Goal: Task Accomplishment & Management: Manage account settings

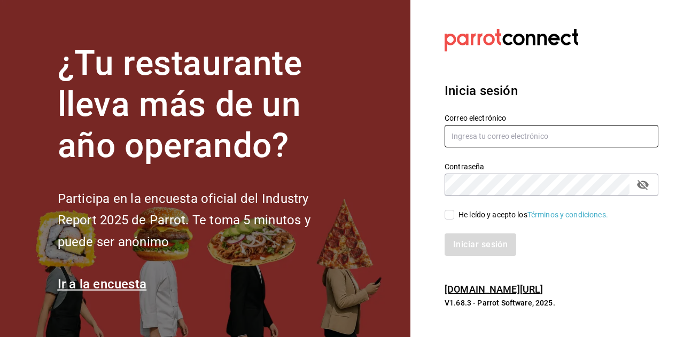
click at [488, 137] on input "text" at bounding box center [552, 136] width 214 height 22
type input "[EMAIL_ADDRESS][DOMAIN_NAME]"
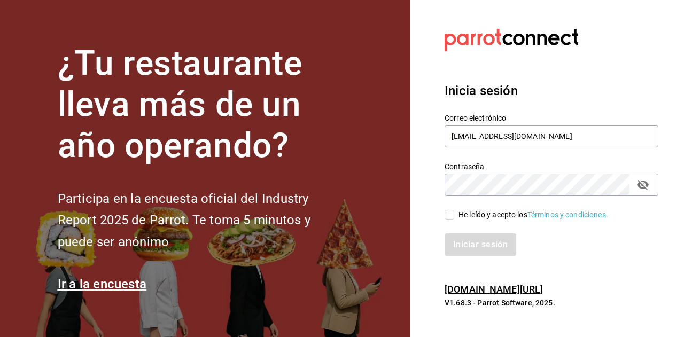
click at [455, 219] on span "He leído y acepto los Términos y condiciones." at bounding box center [531, 215] width 154 height 11
click at [454, 219] on input "He leído y acepto los Términos y condiciones." at bounding box center [450, 215] width 10 height 10
checkbox input "true"
click at [460, 241] on button "Iniciar sesión" at bounding box center [481, 245] width 73 height 22
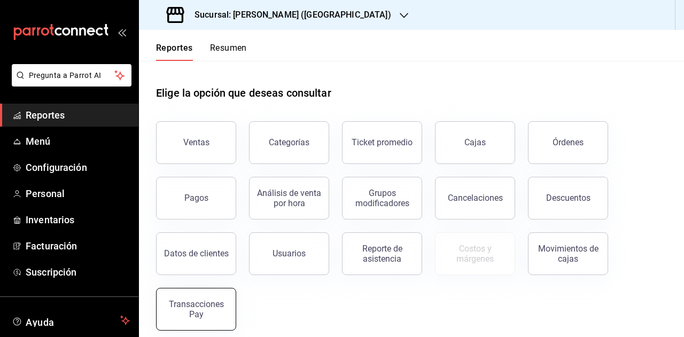
click at [221, 304] on div "Transacciones Pay" at bounding box center [196, 309] width 66 height 20
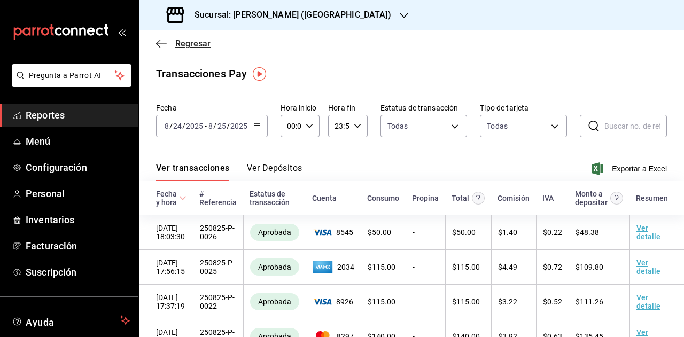
click at [158, 38] on span "Regresar" at bounding box center [183, 43] width 55 height 10
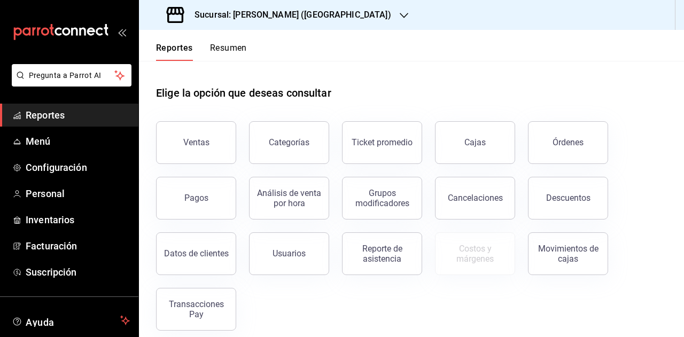
click at [225, 5] on div "Sucursal: Adamanta Gonzalitos (NL)" at bounding box center [280, 15] width 265 height 30
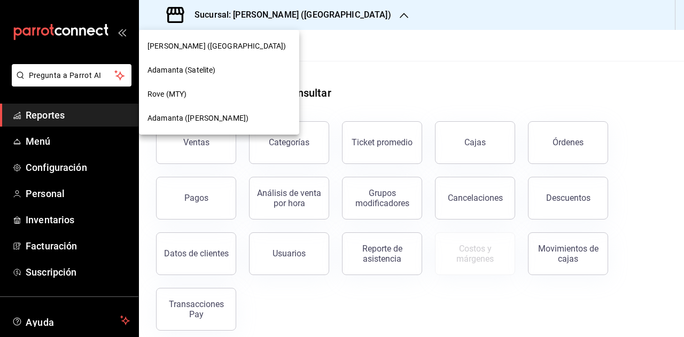
click at [57, 169] on div at bounding box center [342, 168] width 684 height 337
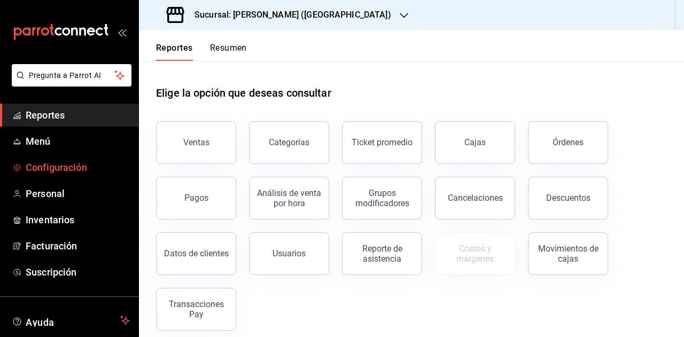
click at [58, 165] on span "Configuración" at bounding box center [78, 167] width 104 height 14
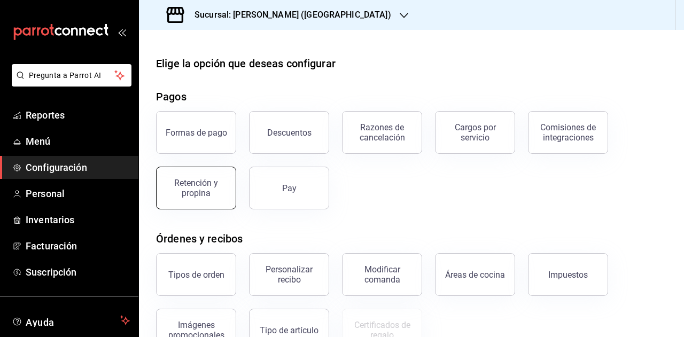
click at [192, 184] on div "Retención y propina" at bounding box center [196, 188] width 66 height 20
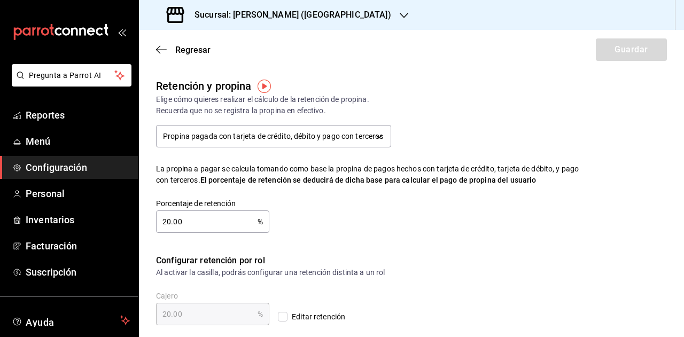
click at [167, 222] on input "20.00" at bounding box center [207, 221] width 102 height 21
type input "0.00"
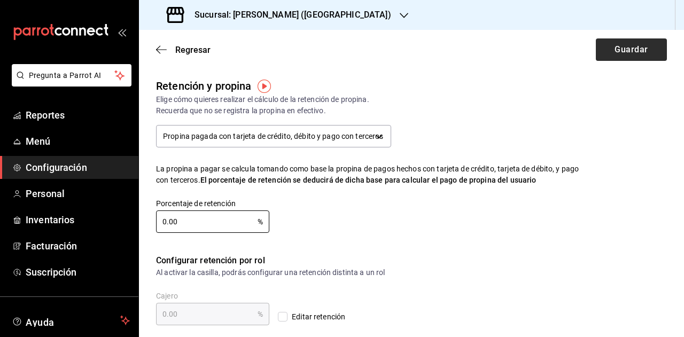
type input "0.00"
click at [602, 50] on button "Guardar" at bounding box center [631, 49] width 71 height 22
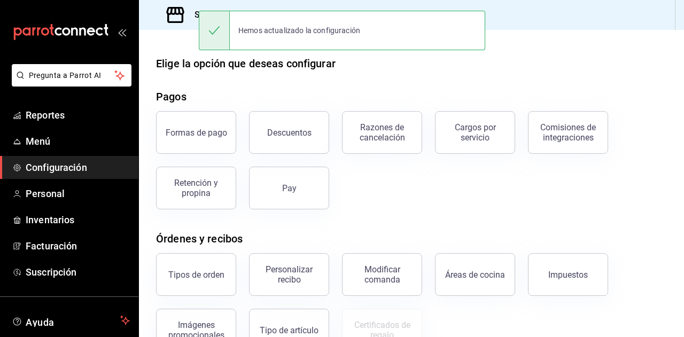
drag, startPoint x: 377, startPoint y: 203, endPoint x: 367, endPoint y: 190, distance: 16.7
click at [377, 199] on div "Formas de pago Descuentos Razones de cancelación Cargos por servicio Comisiones…" at bounding box center [405, 153] width 524 height 111
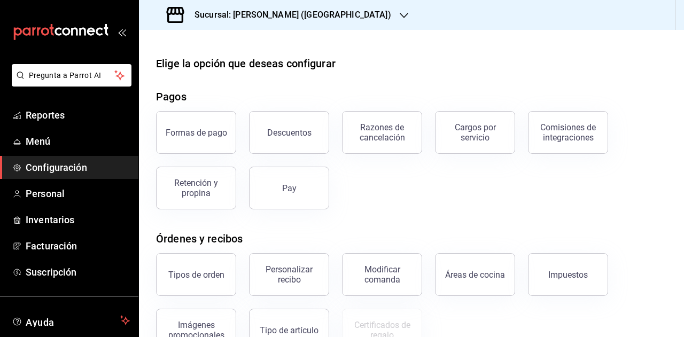
click at [290, 17] on h3 "Sucursal: Adamanta Gonzalitos (NL)" at bounding box center [288, 15] width 205 height 13
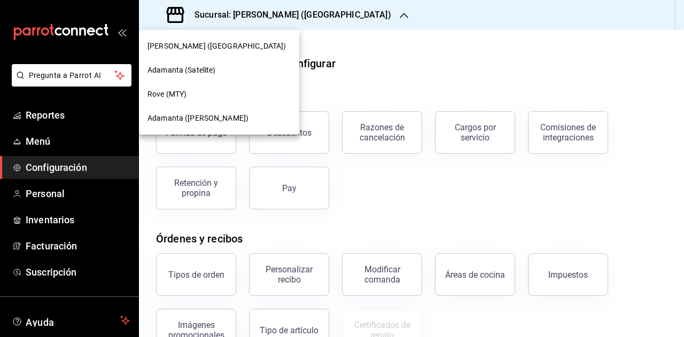
click at [208, 66] on span "Adamanta (Satelite)" at bounding box center [182, 70] width 68 height 11
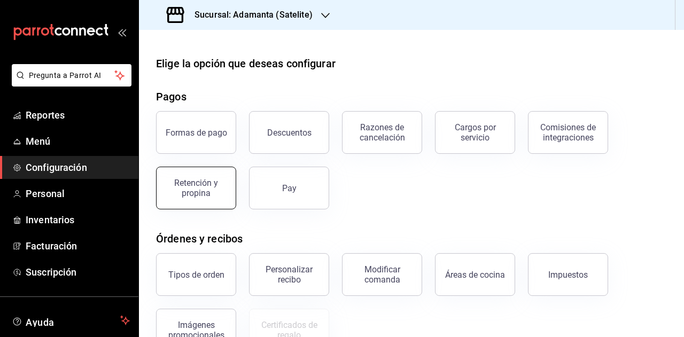
click at [217, 187] on div "Retención y propina" at bounding box center [196, 188] width 66 height 20
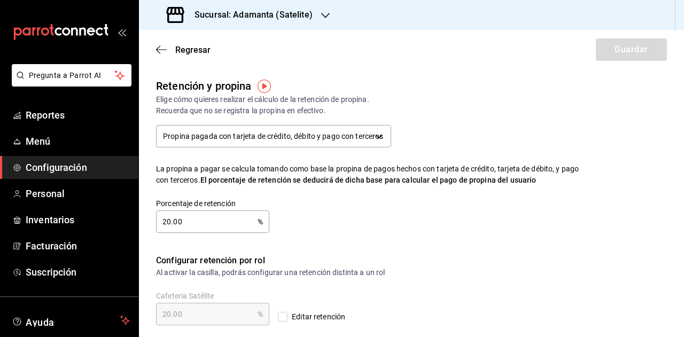
click at [167, 218] on input "20.00" at bounding box center [207, 221] width 102 height 21
type input "0.00"
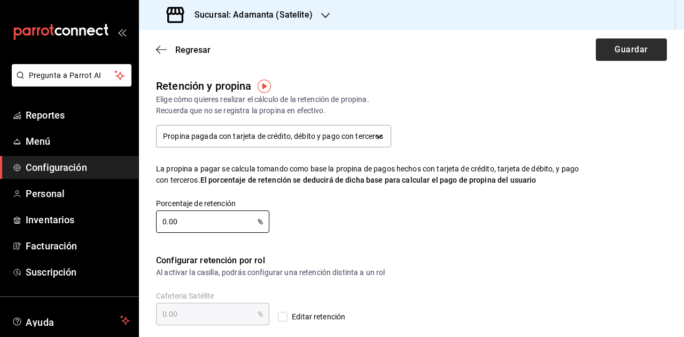
type input "0.00"
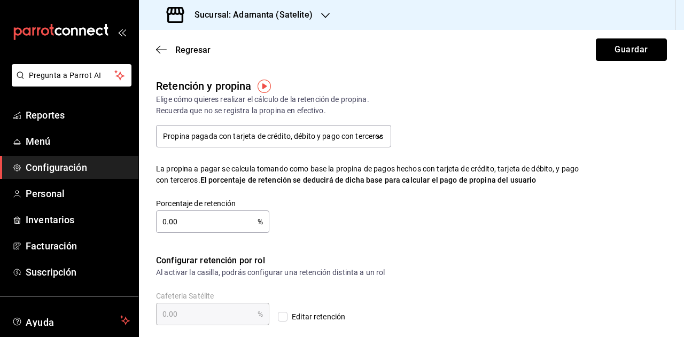
click at [624, 43] on button "Guardar" at bounding box center [631, 49] width 71 height 22
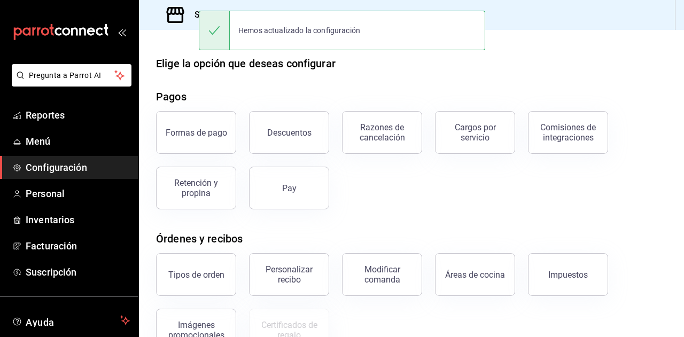
click at [189, 13] on h3 "Sucursal: Adamanta (Satelite)" at bounding box center [249, 15] width 127 height 13
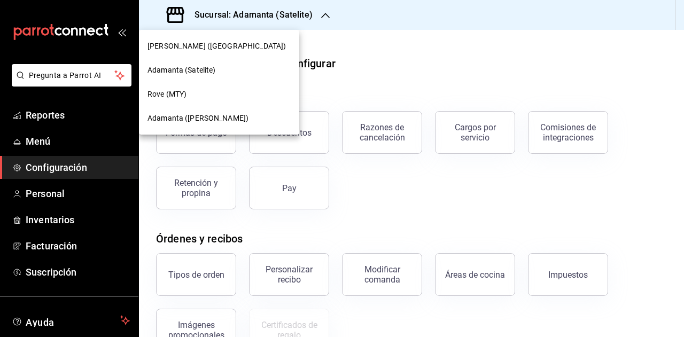
click at [184, 90] on span "Rove (MTY)" at bounding box center [167, 94] width 39 height 11
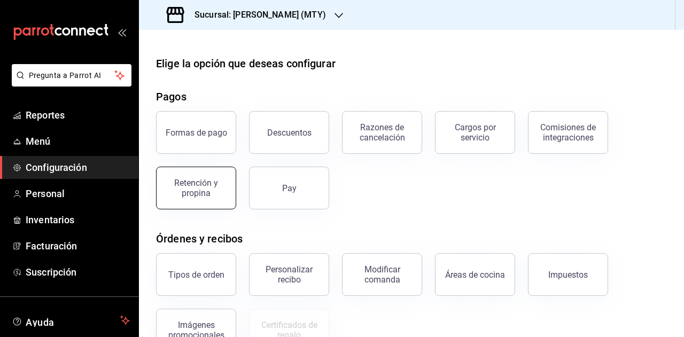
click at [197, 188] on div "Retención y propina" at bounding box center [196, 188] width 66 height 20
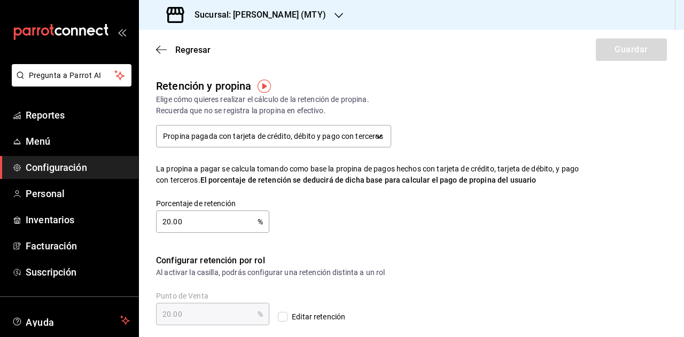
click at [166, 220] on input "20.00" at bounding box center [207, 221] width 102 height 21
type input "0.00"
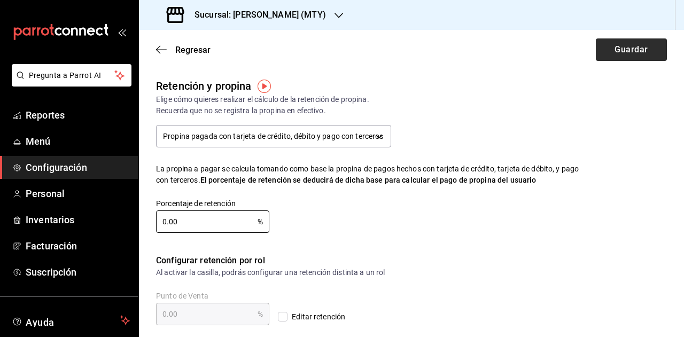
type input "0.00"
click at [612, 44] on button "Guardar" at bounding box center [631, 49] width 71 height 22
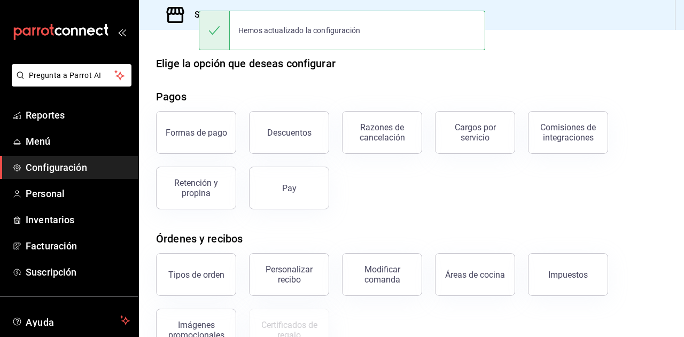
click at [184, 16] on icon at bounding box center [175, 14] width 21 height 21
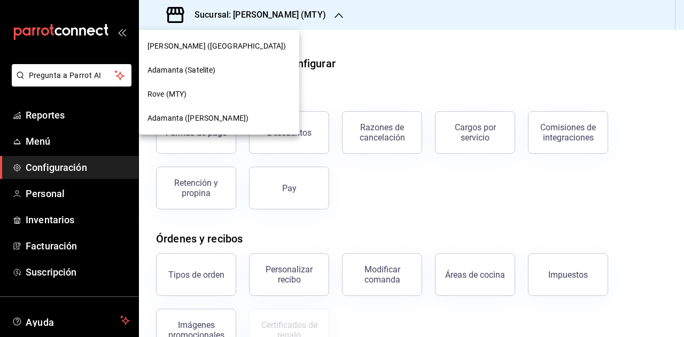
click at [195, 115] on span "Adamanta (Del Valle)" at bounding box center [198, 118] width 101 height 11
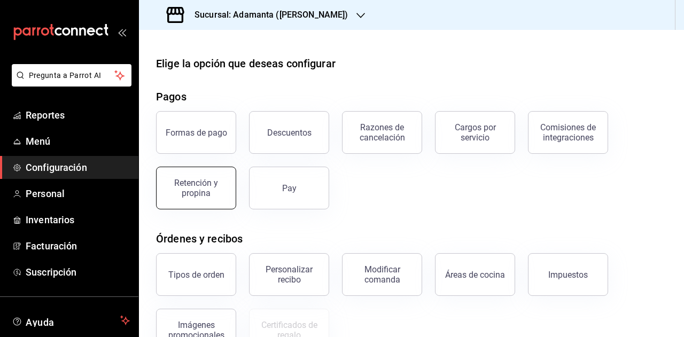
click at [202, 181] on div "Retención y propina" at bounding box center [196, 188] width 66 height 20
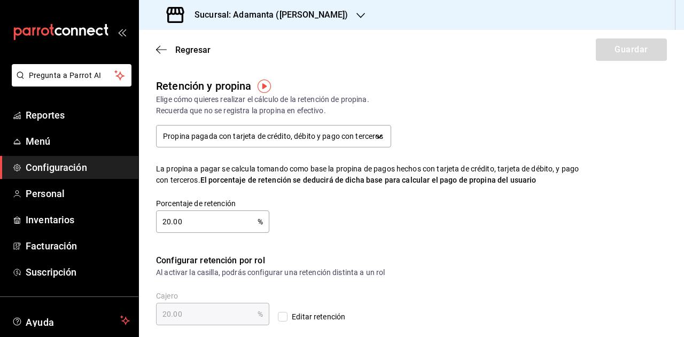
click at [201, 220] on input "20.00" at bounding box center [207, 221] width 102 height 21
click at [167, 221] on input "20.00" at bounding box center [207, 221] width 102 height 21
type input "0.00"
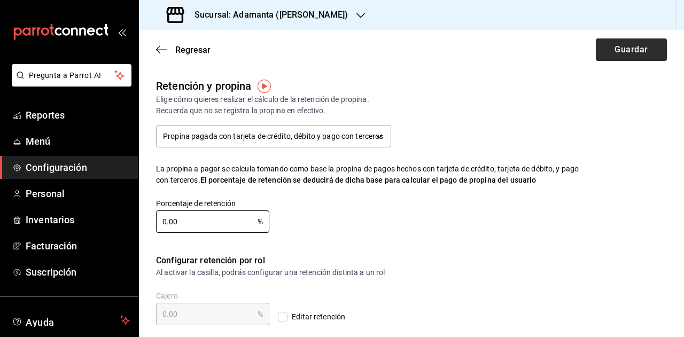
type input "0.00"
click at [611, 57] on button "Guardar" at bounding box center [631, 49] width 71 height 22
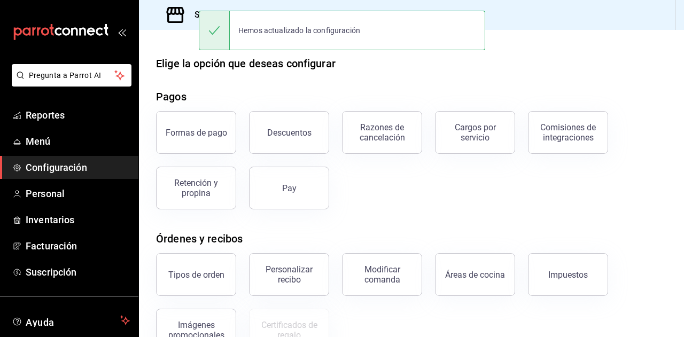
click at [174, 19] on icon at bounding box center [175, 14] width 21 height 21
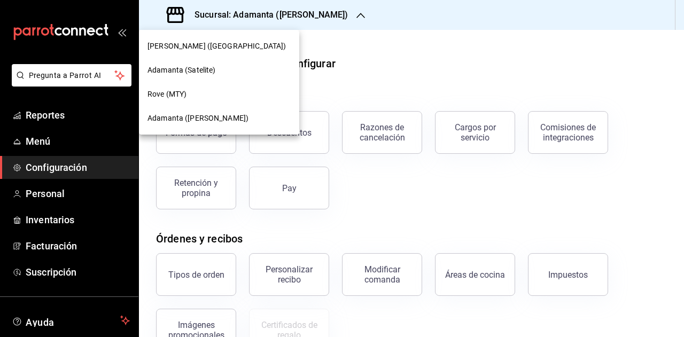
click at [177, 54] on div "Adamanta Gonzalitos (NL)" at bounding box center [219, 46] width 160 height 24
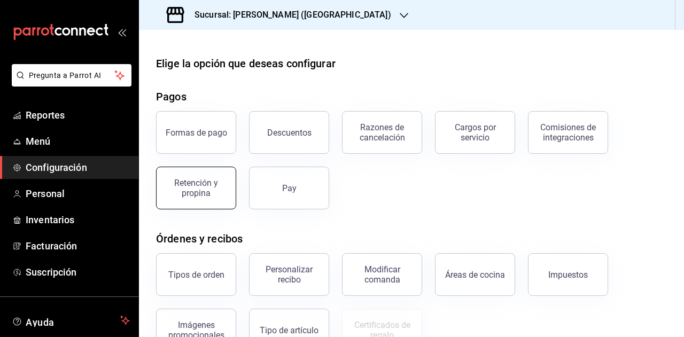
click at [205, 189] on div "Retención y propina" at bounding box center [196, 188] width 66 height 20
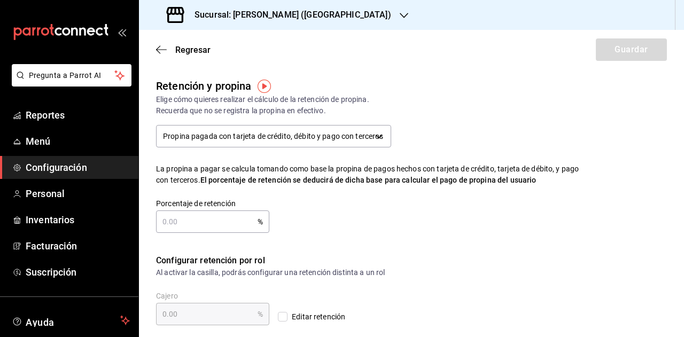
click at [217, 19] on h3 "Sucursal: Adamanta Gonzalitos (NL)" at bounding box center [288, 15] width 205 height 13
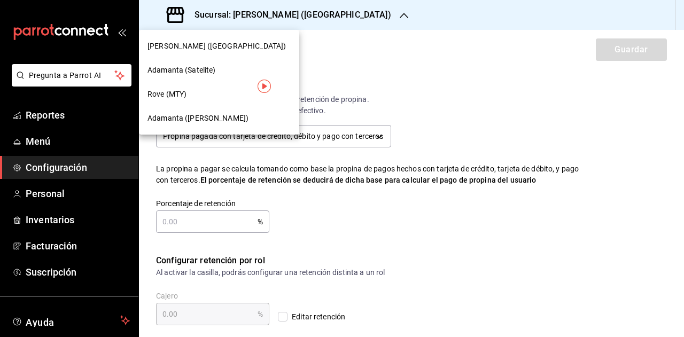
click at [217, 76] on div "Adamanta (Satelite)" at bounding box center [219, 70] width 160 height 24
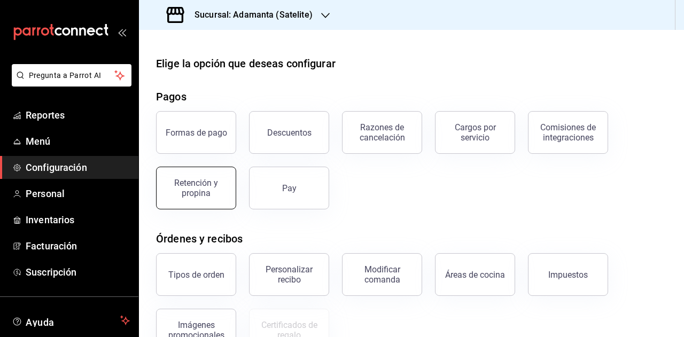
click at [200, 190] on div "Retención y propina" at bounding box center [196, 188] width 66 height 20
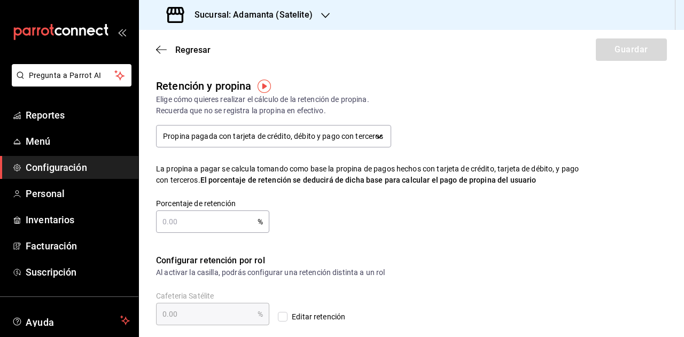
click at [222, 19] on h3 "Sucursal: Adamanta (Satelite)" at bounding box center [249, 15] width 127 height 13
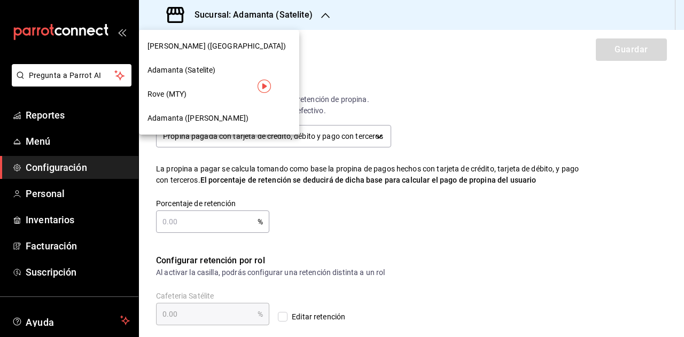
click at [169, 89] on span "Rove (MTY)" at bounding box center [167, 94] width 39 height 11
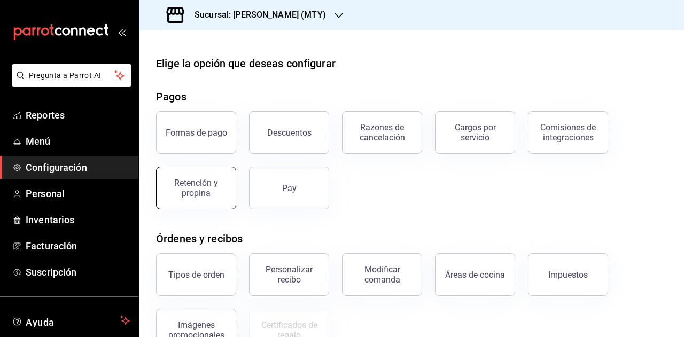
click at [200, 177] on button "Retención y propina" at bounding box center [196, 188] width 80 height 43
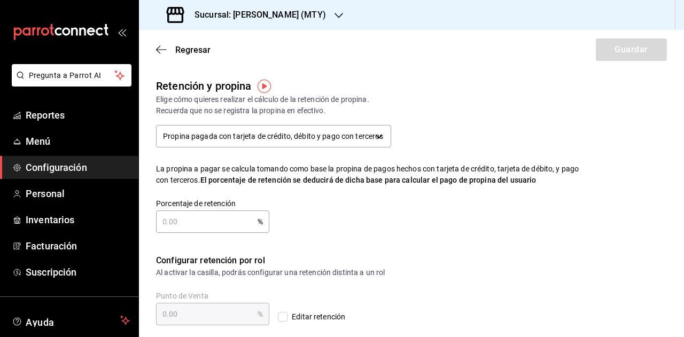
click at [207, 20] on h3 "Sucursal: Rove (MTY)" at bounding box center [256, 15] width 140 height 13
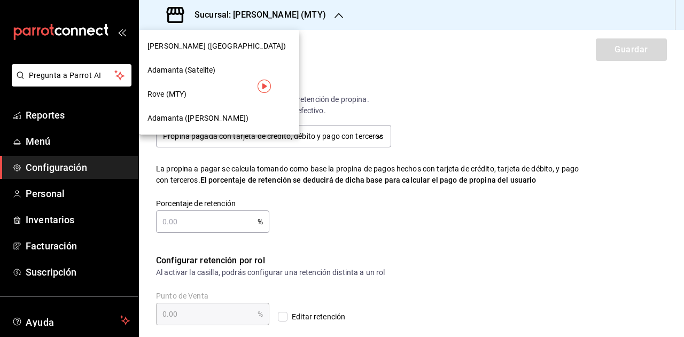
click at [200, 123] on span "Adamanta (Del Valle)" at bounding box center [198, 118] width 101 height 11
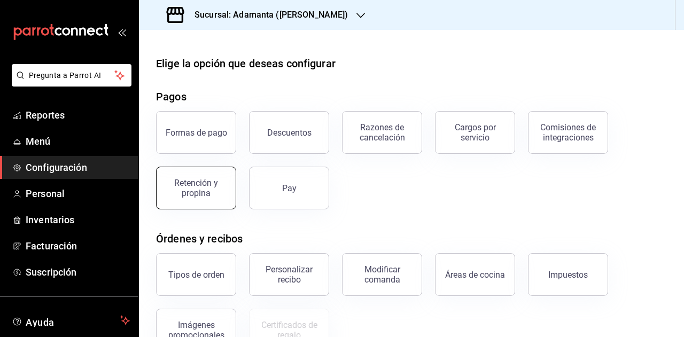
click at [203, 179] on div "Retención y propina" at bounding box center [196, 188] width 66 height 20
